Goal: Task Accomplishment & Management: Manage account settings

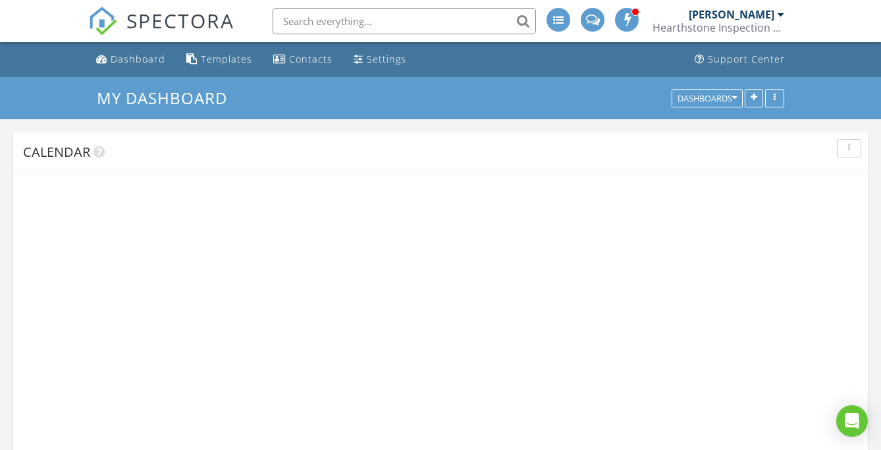
scroll to position [1679, 901]
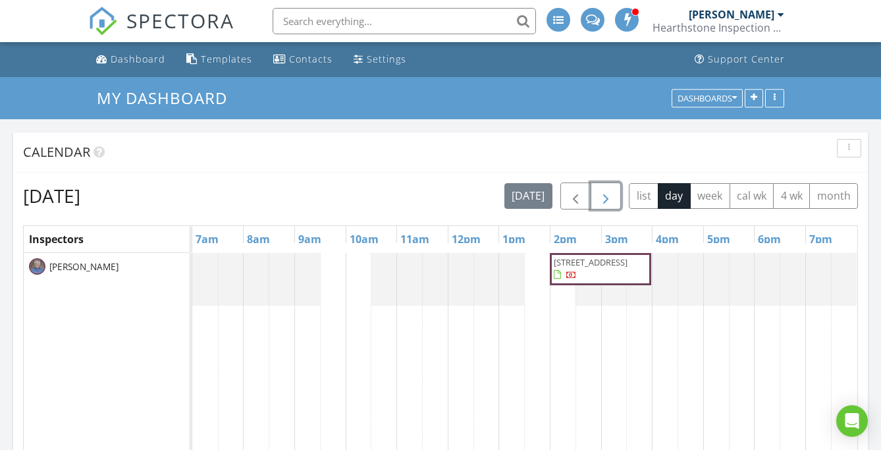
click at [598, 201] on span "button" at bounding box center [606, 196] width 16 height 16
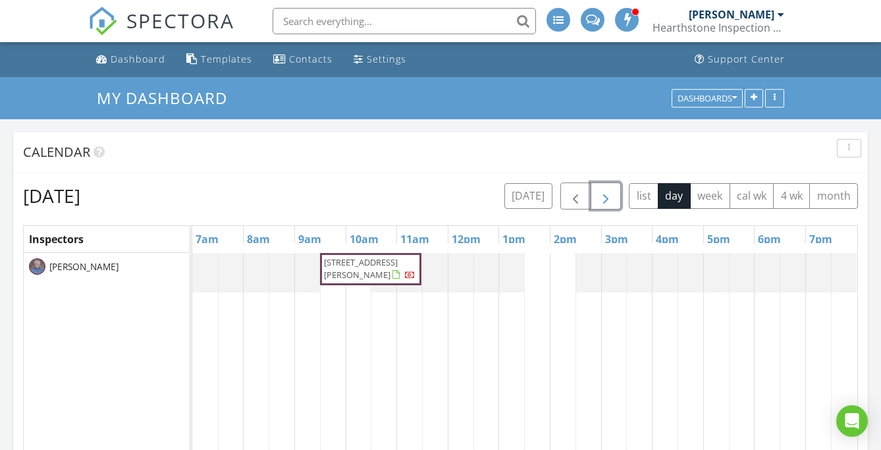
drag, startPoint x: 419, startPoint y: 253, endPoint x: 355, endPoint y: 265, distance: 65.1
click at [355, 265] on span "35 Washburn Rd, Freetown 02717" at bounding box center [361, 268] width 74 height 24
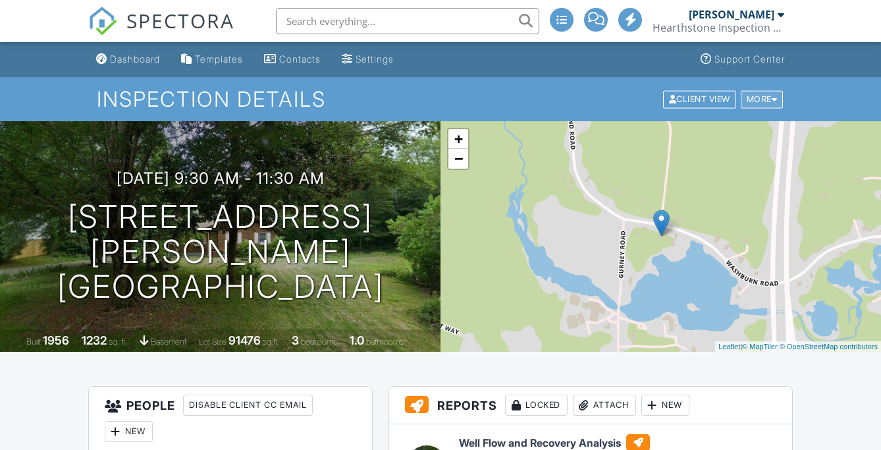
click at [767, 100] on div "More" at bounding box center [761, 99] width 43 height 18
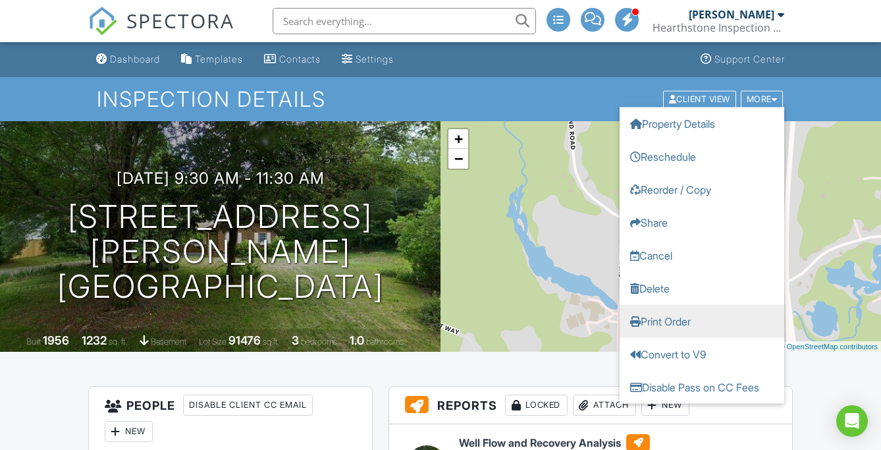
click at [698, 324] on link "Print Order" at bounding box center [701, 320] width 165 height 33
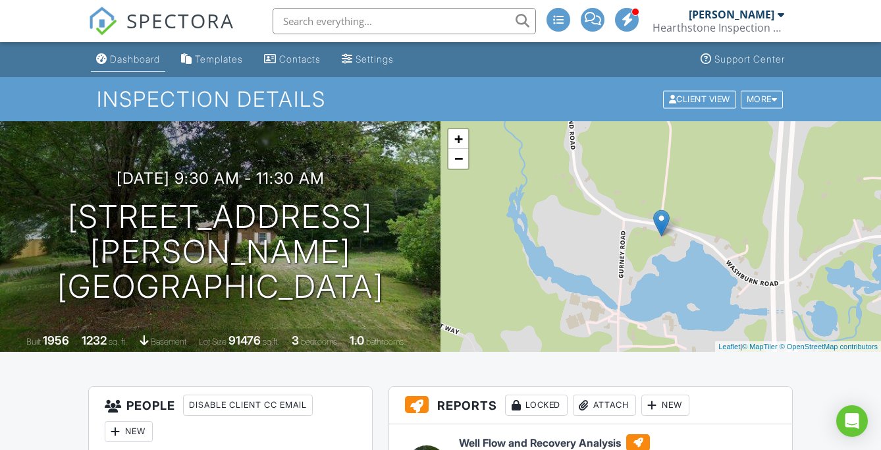
click at [155, 62] on div "Dashboard" at bounding box center [135, 58] width 50 height 11
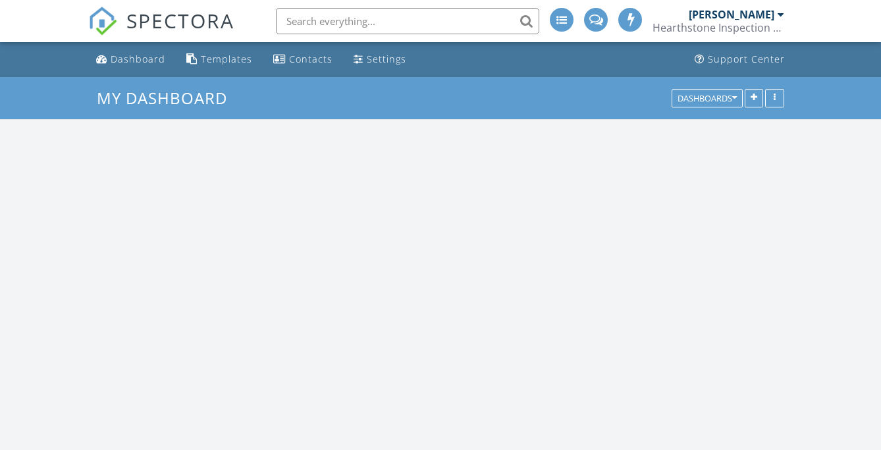
scroll to position [1679, 901]
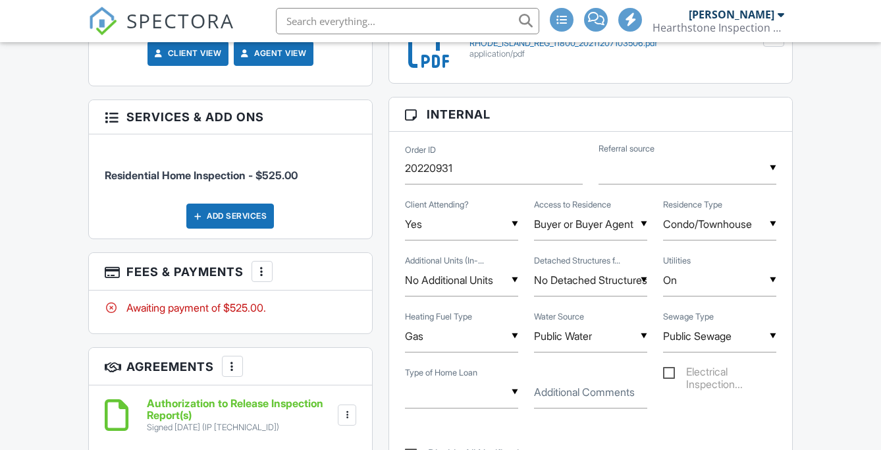
click at [258, 265] on div at bounding box center [261, 271] width 13 height 13
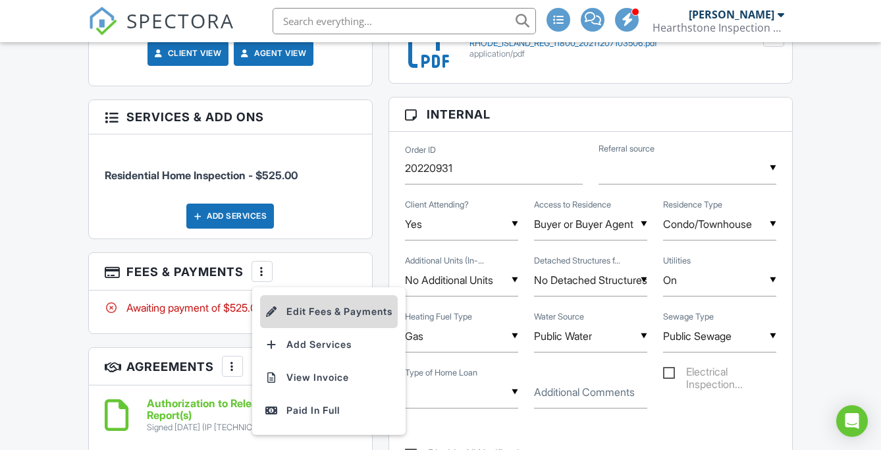
click at [308, 295] on li "Edit Fees & Payments" at bounding box center [329, 311] width 138 height 33
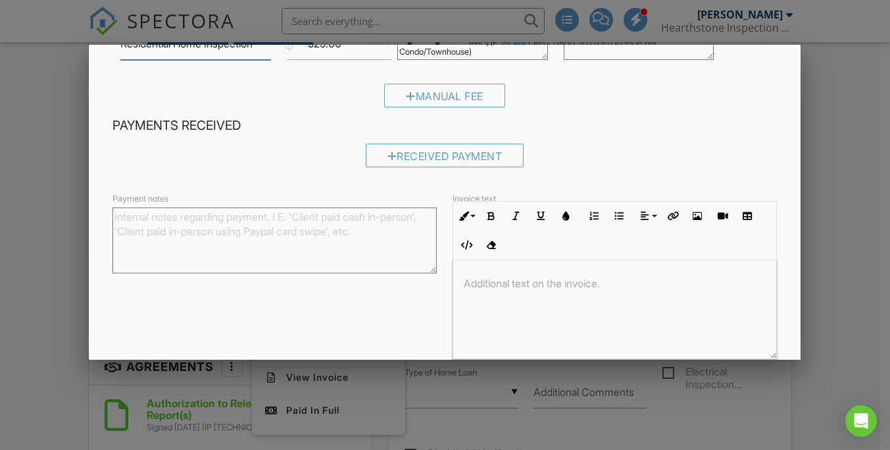
scroll to position [132, 0]
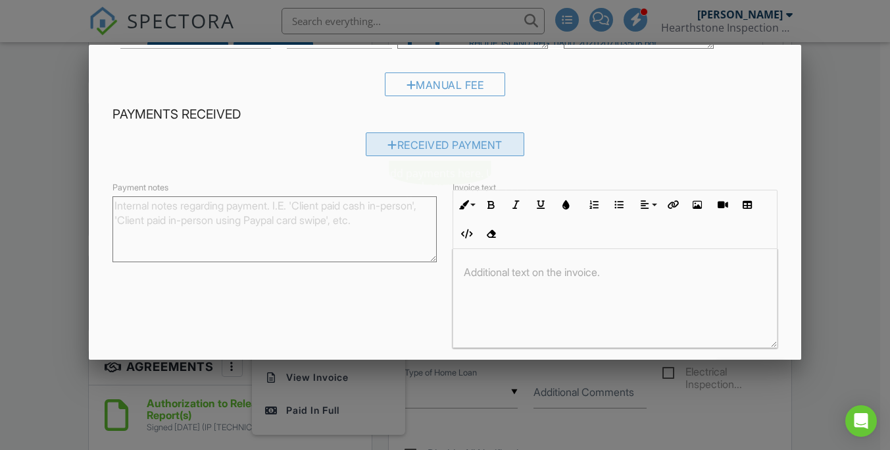
click at [376, 145] on div "Received Payment" at bounding box center [445, 144] width 159 height 24
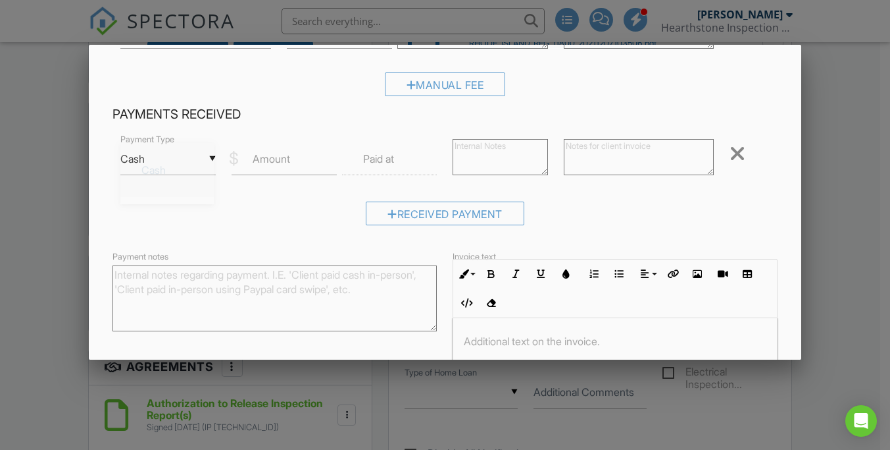
click at [211, 157] on div "▼ Cash Cash Check On-Site Card Other Cash Check On-Site Card Other" at bounding box center [167, 159] width 95 height 32
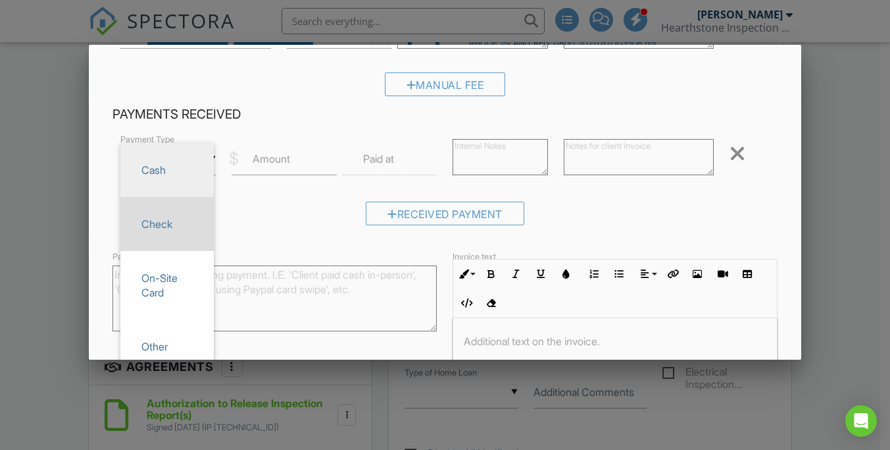
click at [180, 222] on span "Check" at bounding box center [167, 223] width 72 height 33
type input "Check"
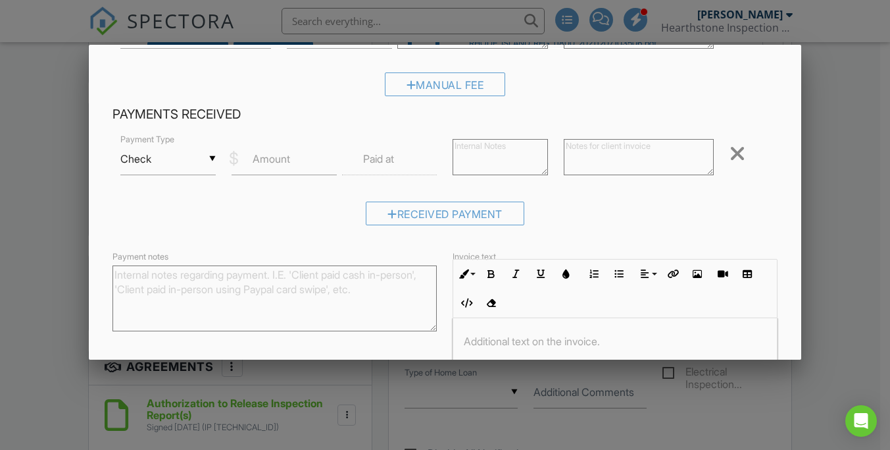
click at [288, 156] on label "Amount" at bounding box center [272, 158] width 38 height 14
click at [288, 156] on input "Amount" at bounding box center [284, 159] width 105 height 32
type input "525.00"
click at [245, 286] on textarea "Payment notes" at bounding box center [275, 298] width 324 height 66
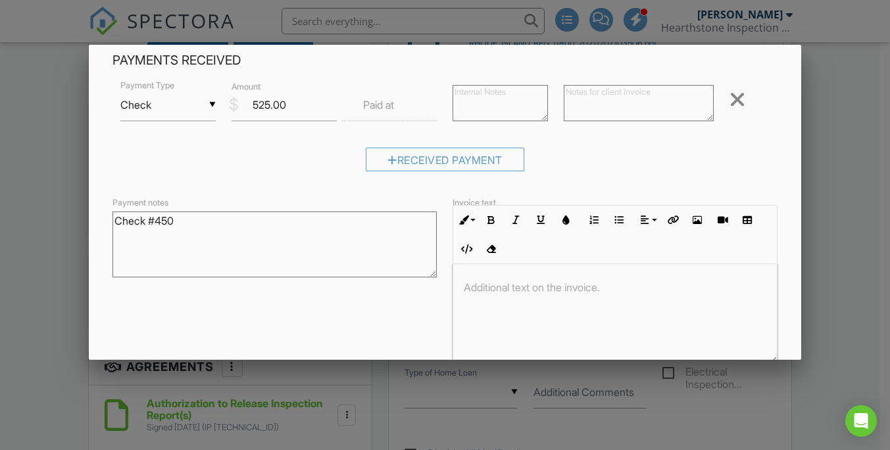
scroll to position [251, 0]
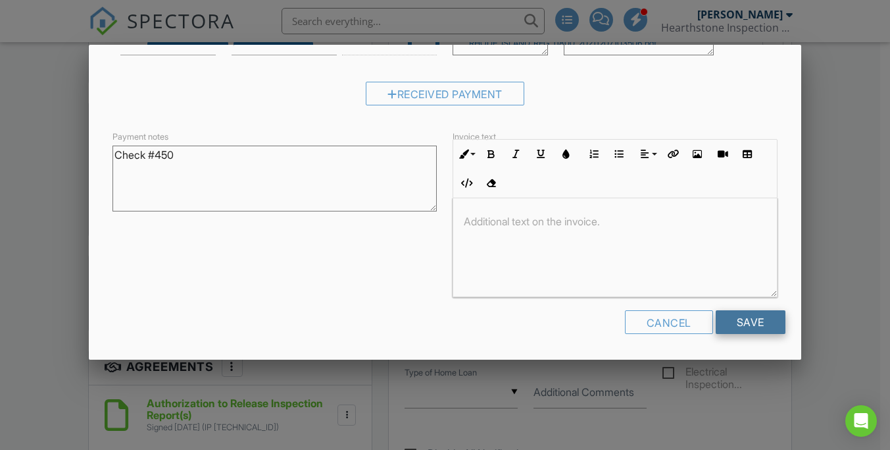
type textarea "Check #450"
click at [728, 320] on input "Save" at bounding box center [751, 322] width 70 height 24
